Goal: Task Accomplishment & Management: Use online tool/utility

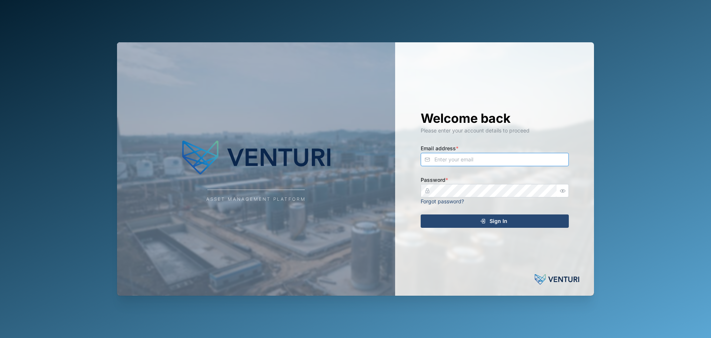
click at [472, 163] on input "Email address *" at bounding box center [495, 159] width 148 height 13
type input "[PERSON_NAME][EMAIL_ADDRESS][PERSON_NAME][DOMAIN_NAME]"
click at [369, 195] on div "Asset Management Platform Welcome back Please enter your account details to pro…" at bounding box center [355, 168] width 477 height 253
click at [421, 214] on button "Sign In" at bounding box center [495, 220] width 148 height 13
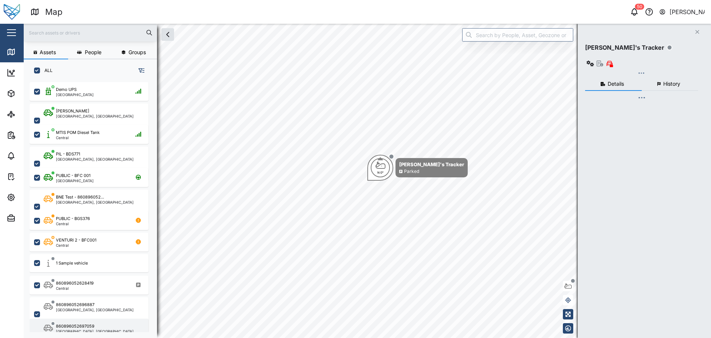
scroll to position [247, 116]
